Goal: Task Accomplishment & Management: Use online tool/utility

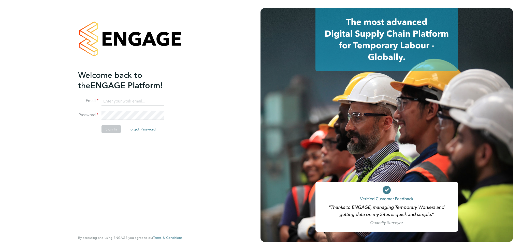
type input "russell.parker@uk.g4s.com"
click at [111, 130] on button "Sign In" at bounding box center [110, 129] width 19 height 8
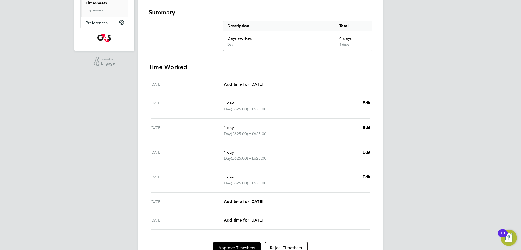
scroll to position [111, 0]
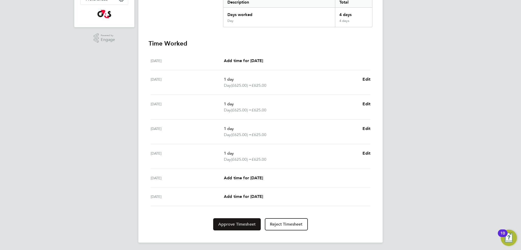
click at [243, 225] on span "Approve Timesheet" at bounding box center [236, 224] width 37 height 5
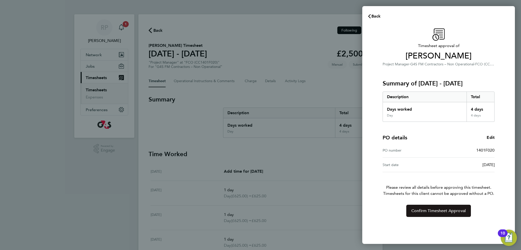
click at [439, 210] on span "Confirm Timesheet Approval" at bounding box center [438, 210] width 54 height 5
